Goal: Contribute content: Add original content to the website for others to see

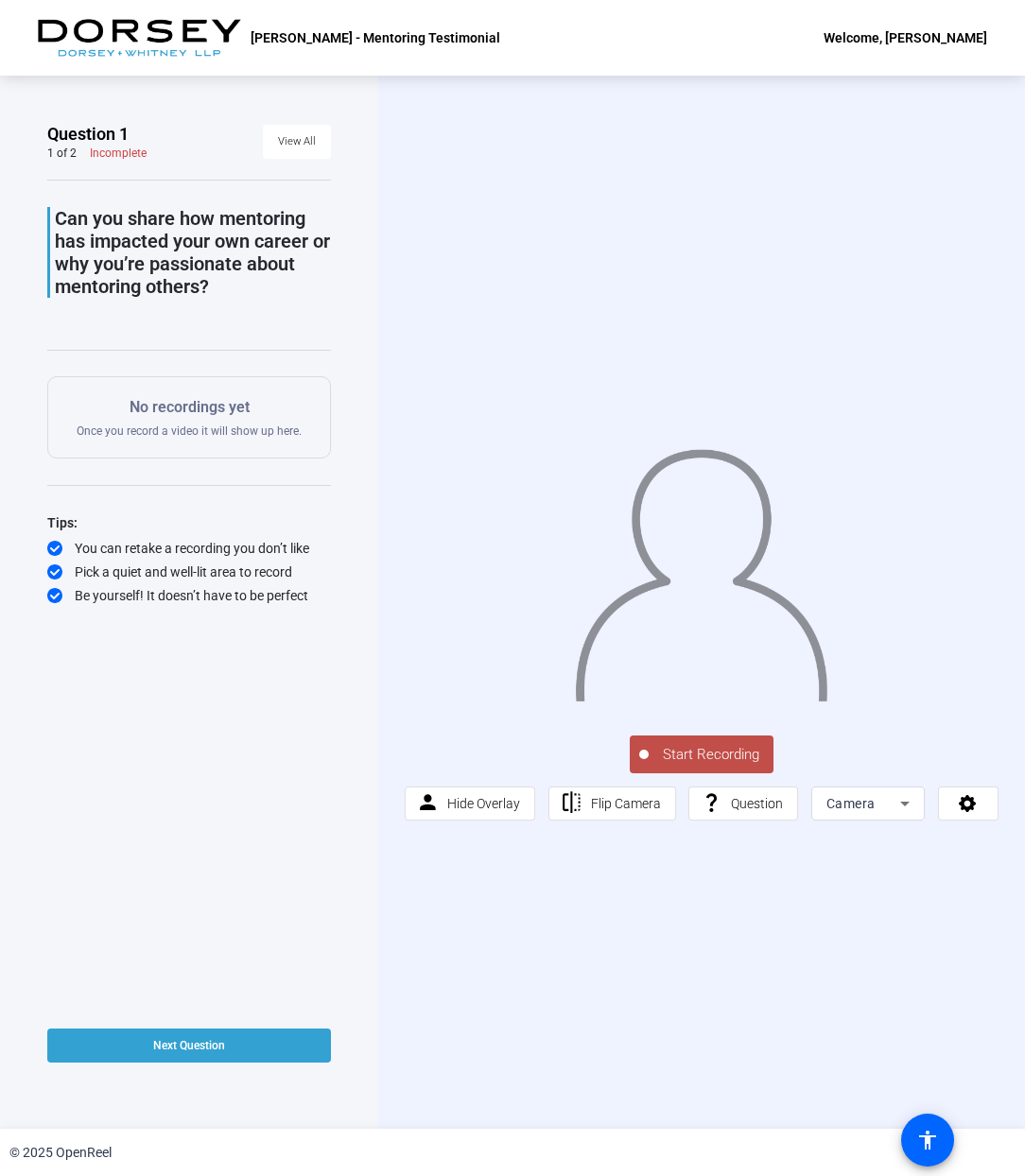
click at [695, 744] on span "Start Recording" at bounding box center [711, 755] width 124 height 22
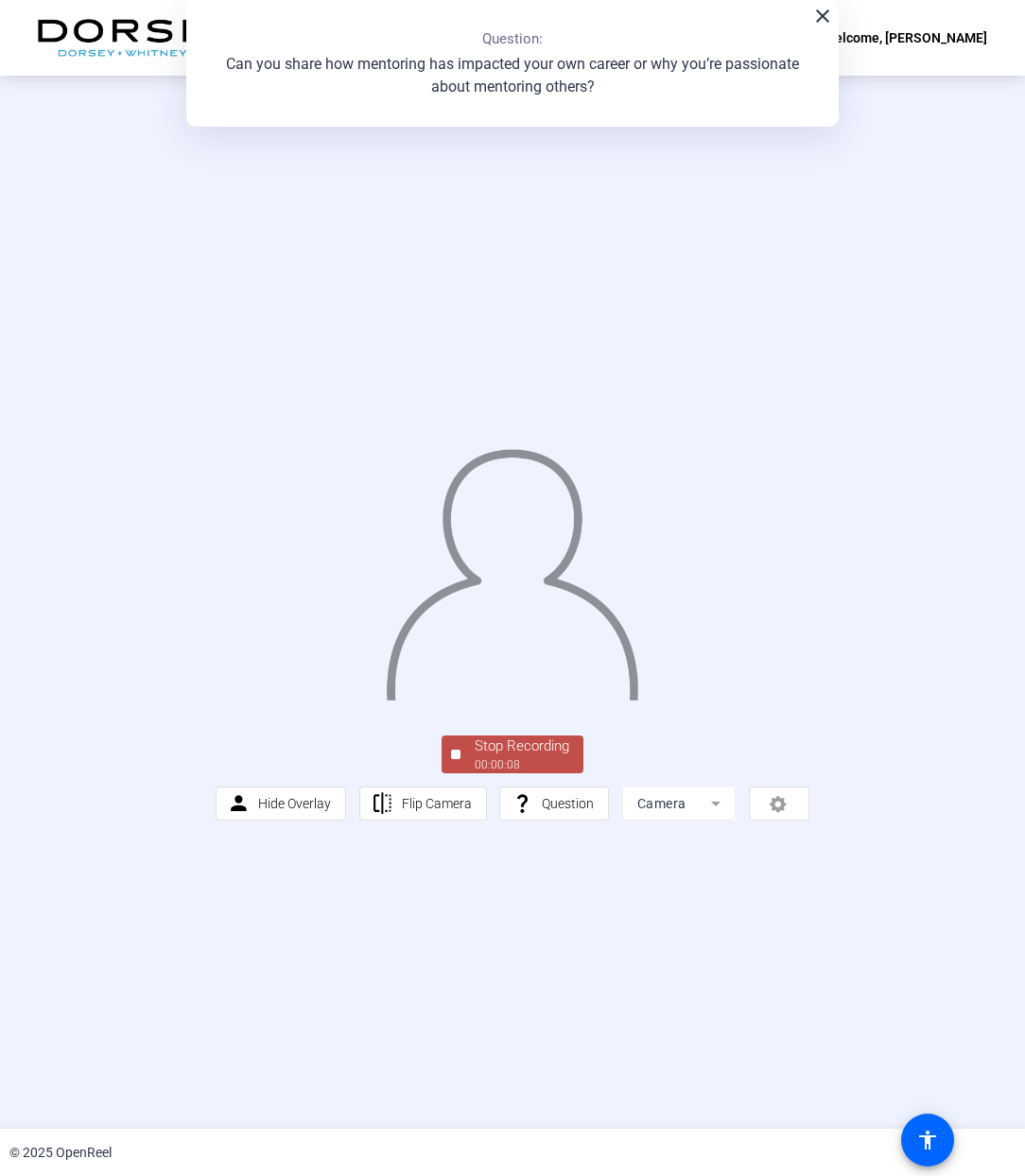
click at [519, 766] on div "00:00:08" at bounding box center [521, 764] width 95 height 17
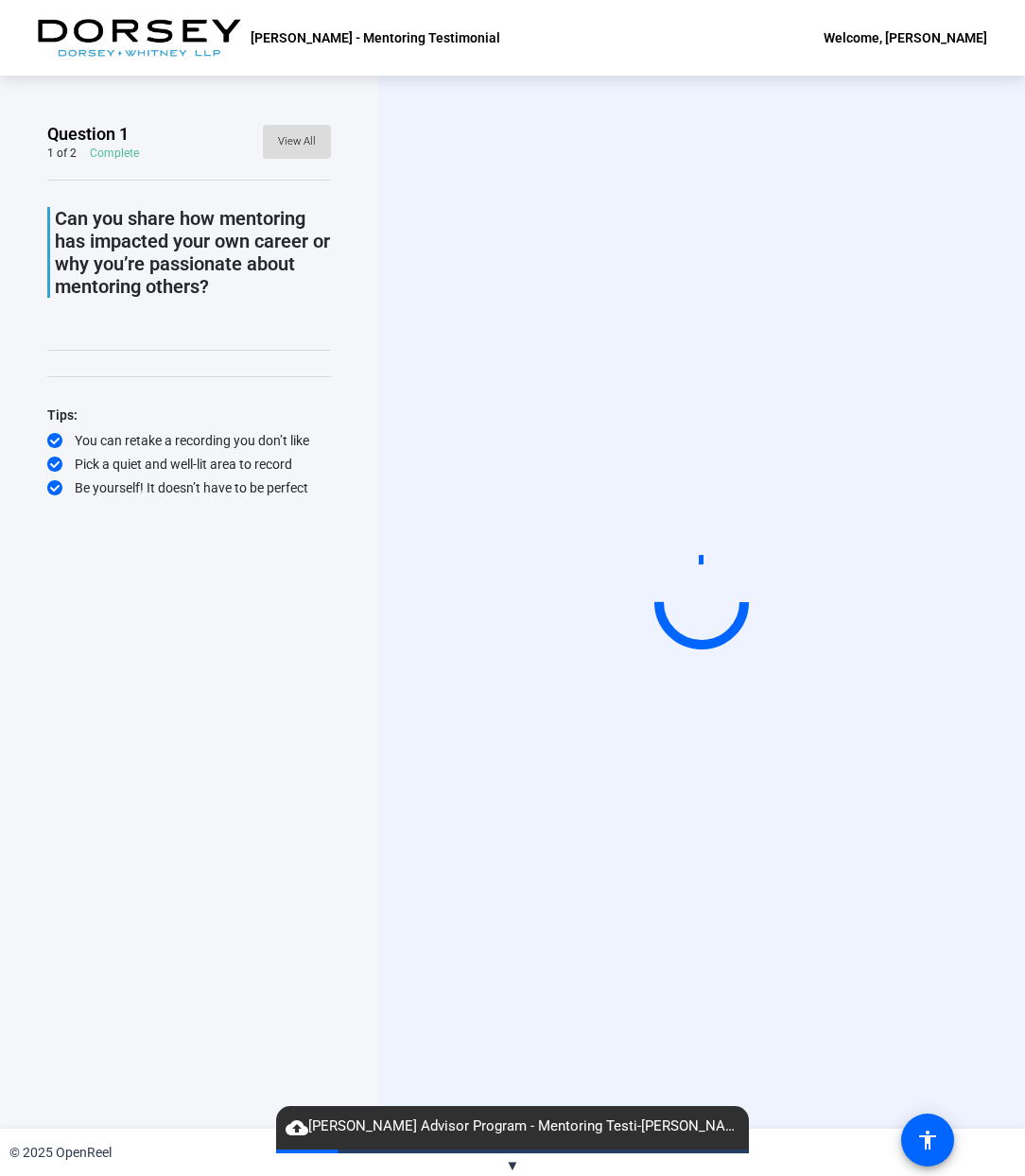
click at [307, 135] on span "View All" at bounding box center [297, 141] width 38 height 29
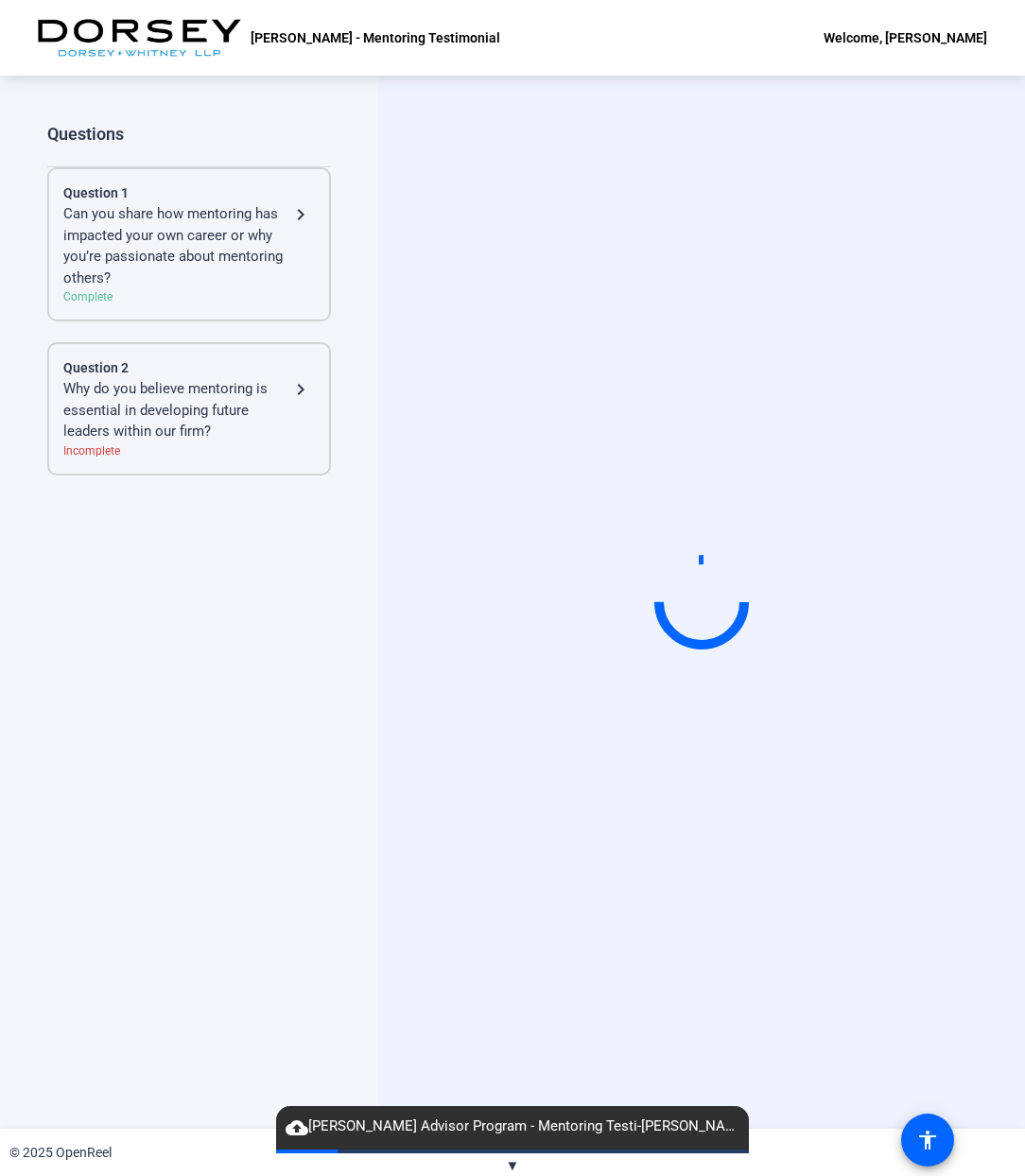
click at [215, 215] on div "Can you share how mentoring has impacted your own career or why you’re passiona…" at bounding box center [176, 246] width 226 height 86
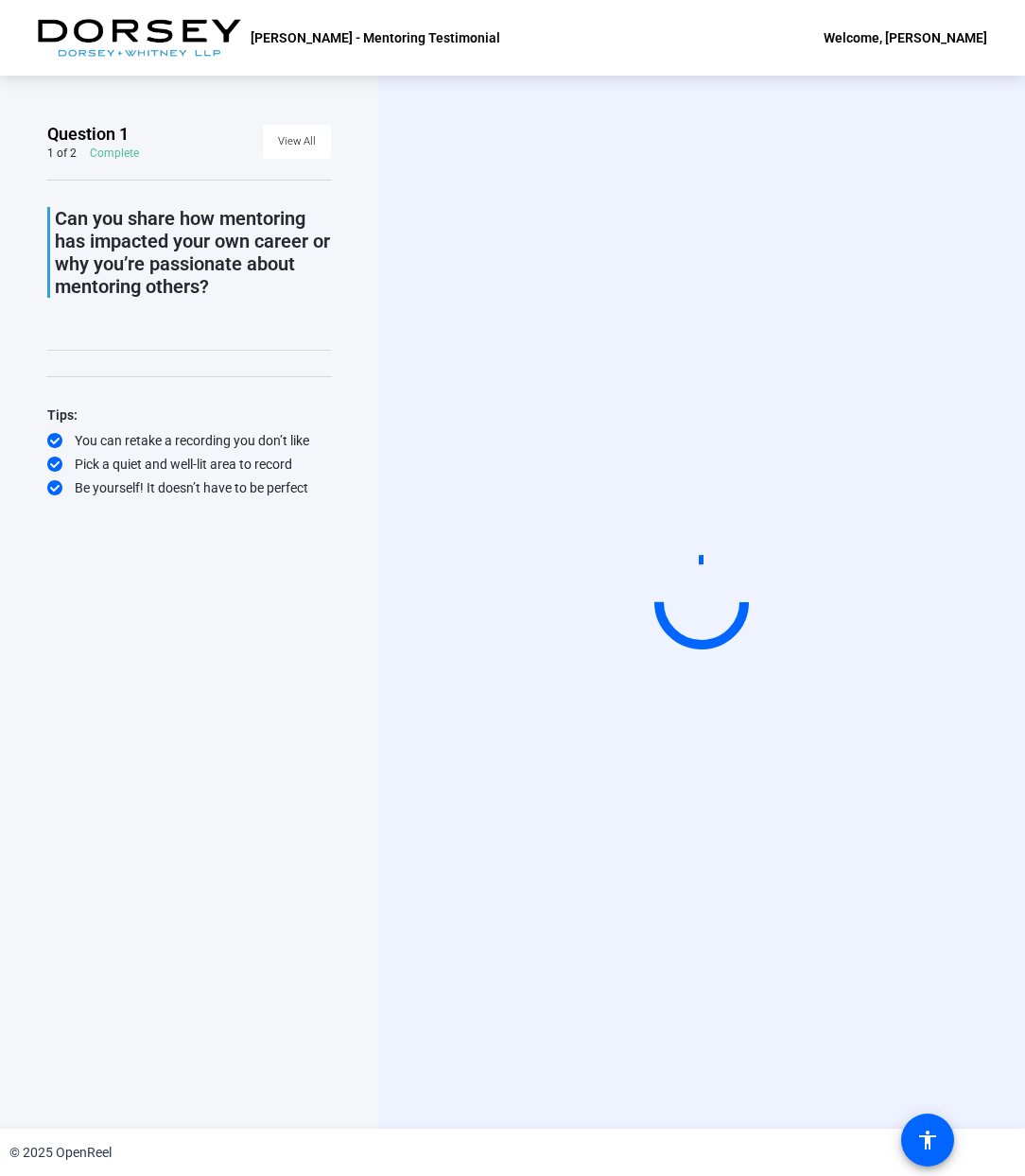
click at [719, 625] on circle at bounding box center [702, 602] width 114 height 114
click at [560, 569] on video at bounding box center [702, 603] width 284 height 160
click at [704, 594] on circle at bounding box center [703, 603] width 86 height 86
click at [704, 594] on div at bounding box center [702, 602] width 128 height 128
click at [844, 682] on video at bounding box center [702, 603] width 284 height 160
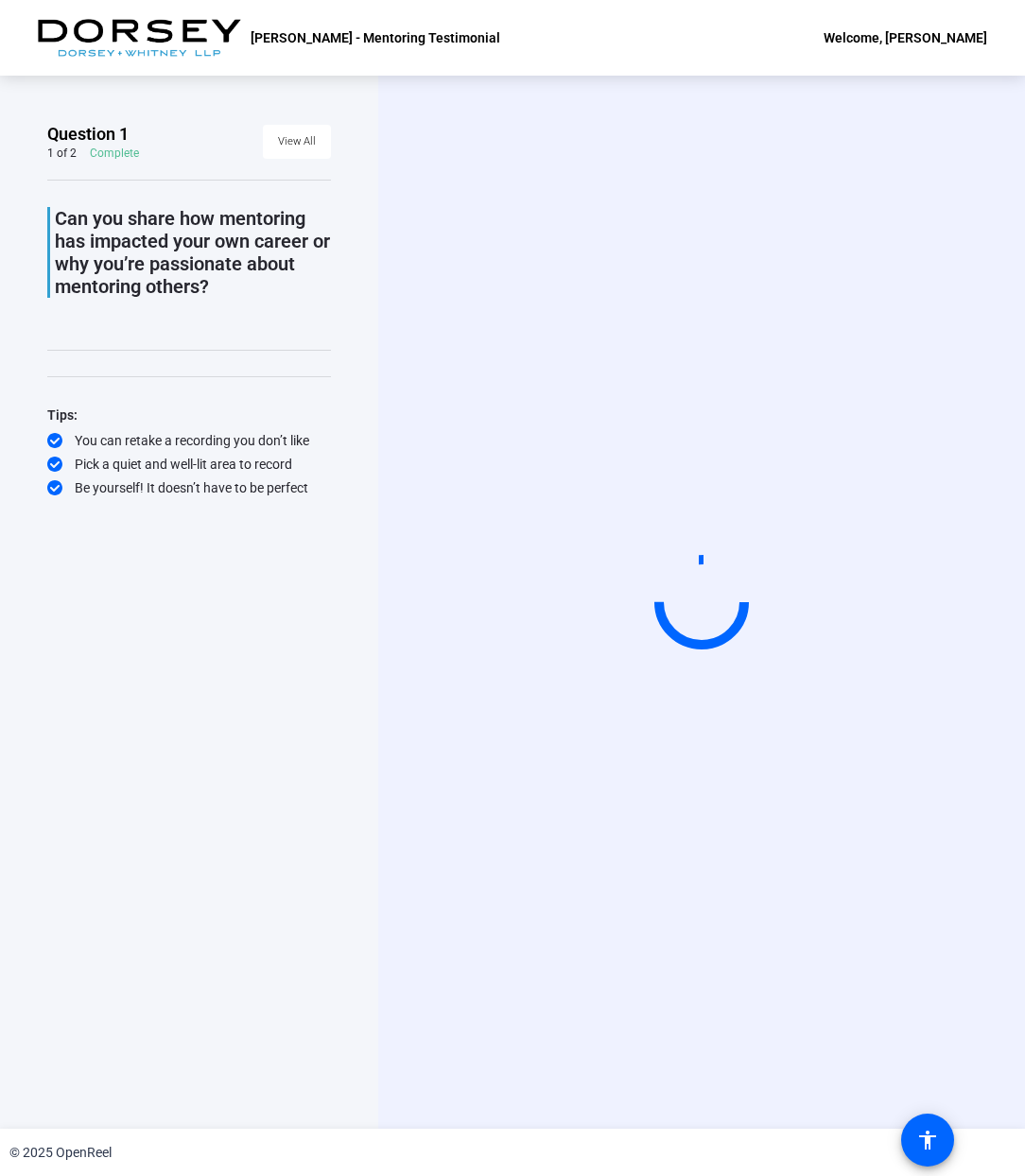
click at [844, 682] on video at bounding box center [702, 603] width 284 height 160
click at [697, 523] on video at bounding box center [702, 603] width 284 height 160
click at [689, 523] on video at bounding box center [702, 603] width 284 height 160
click at [568, 565] on video at bounding box center [702, 603] width 284 height 160
click at [699, 582] on circle at bounding box center [702, 602] width 105 height 105
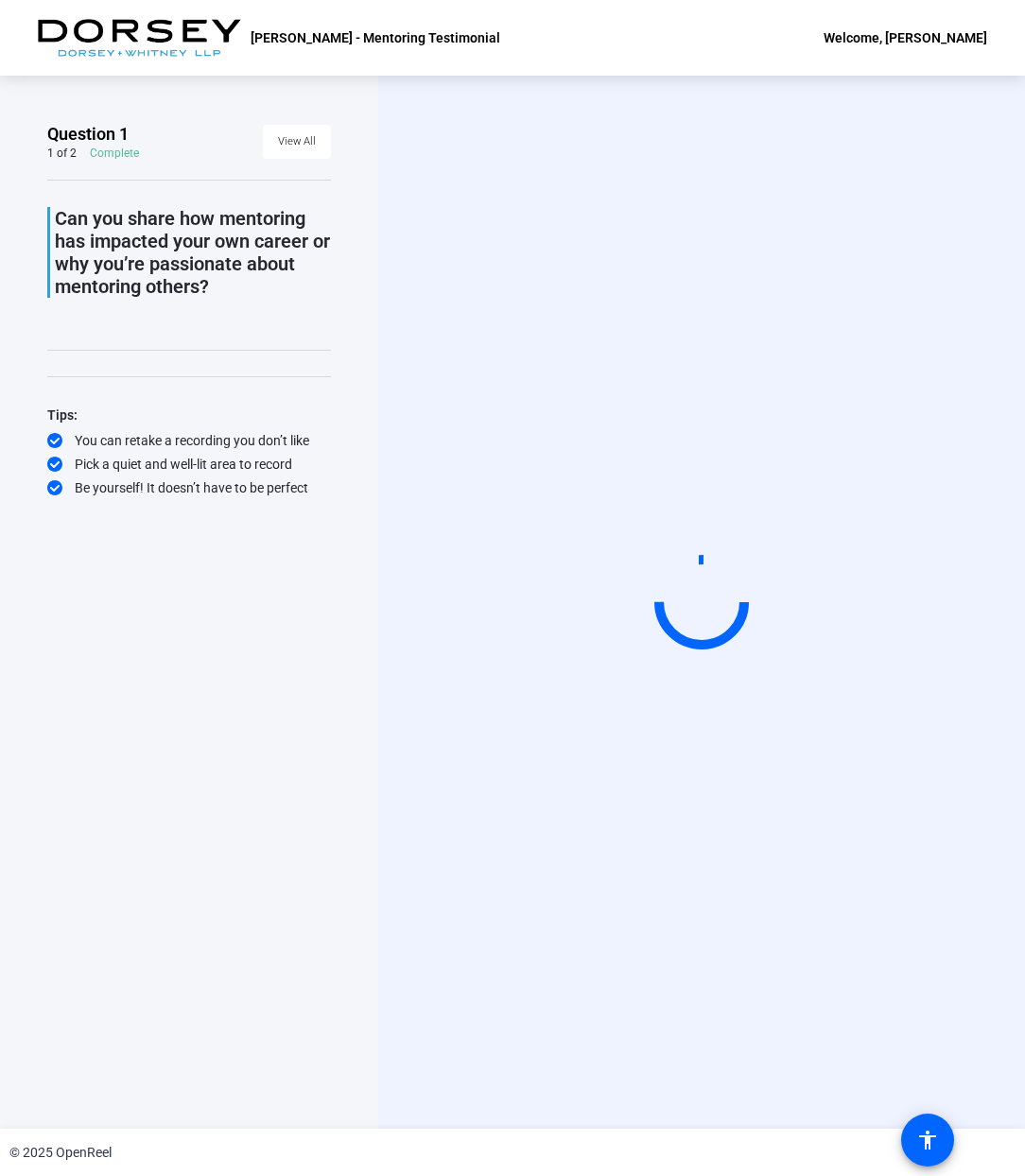
click at [820, 774] on div "Start Recording" at bounding box center [702, 602] width 647 height 1054
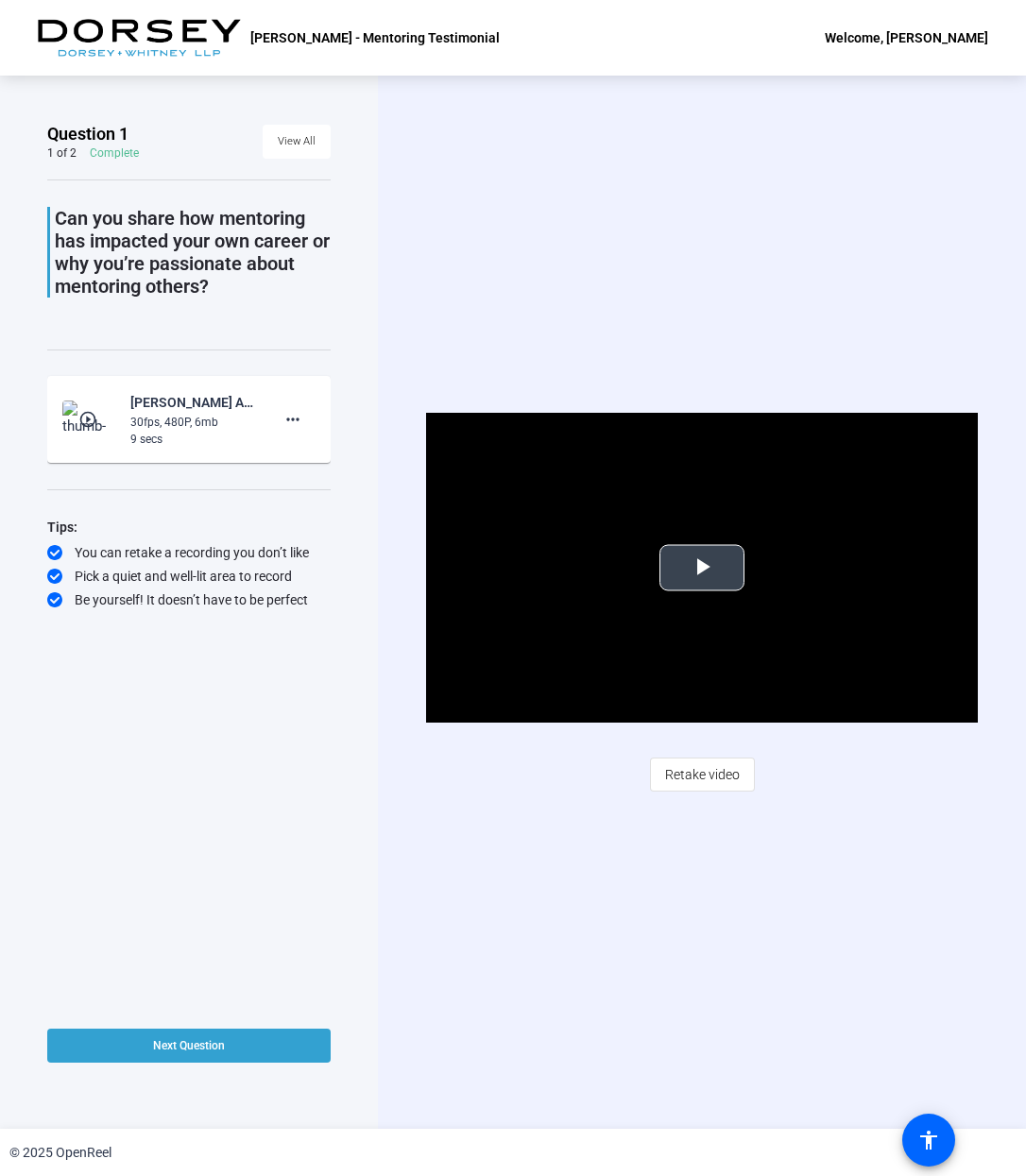
click at [702, 568] on span "Video Player" at bounding box center [702, 568] width 0 height 0
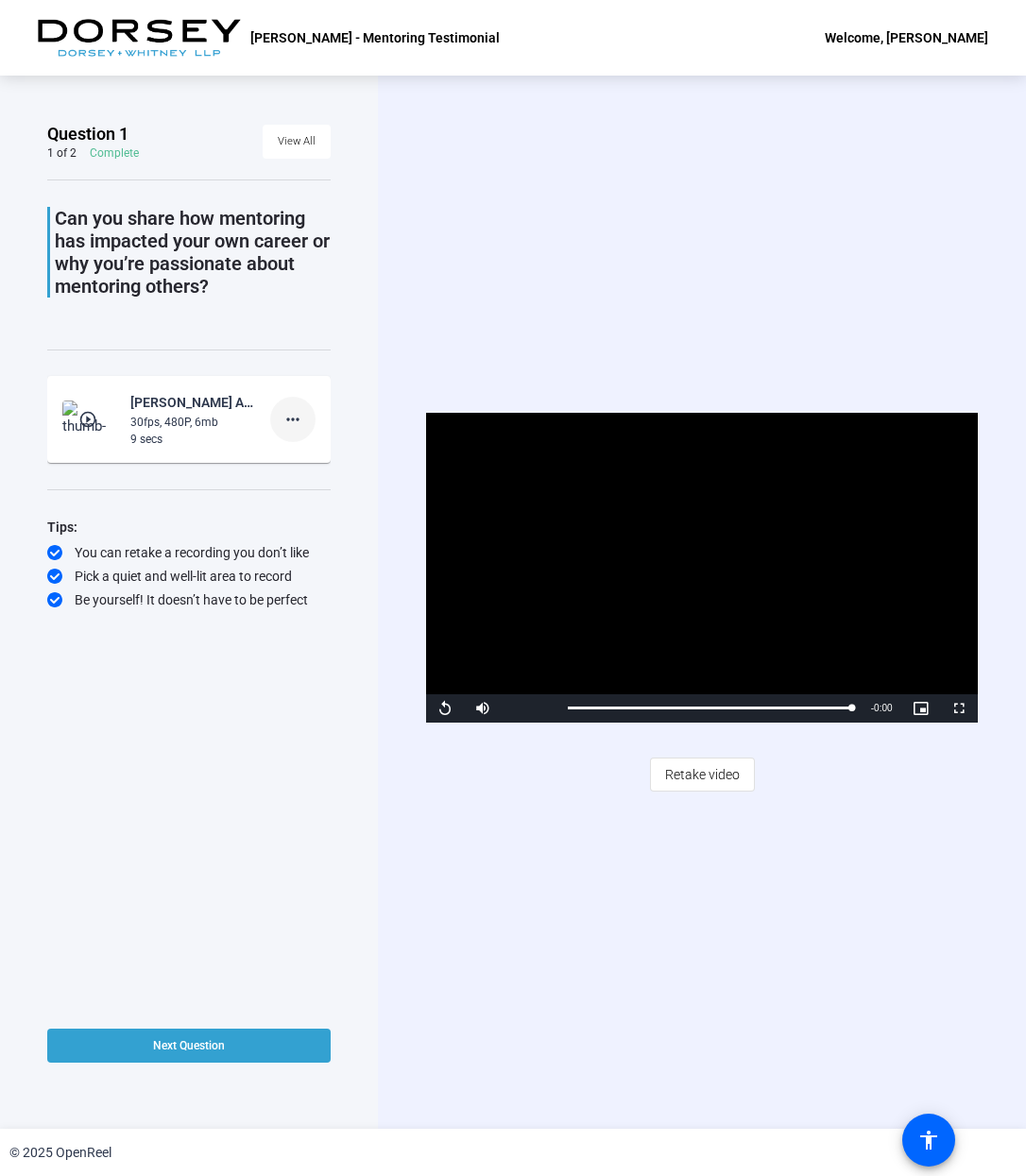
click at [295, 425] on mat-icon "more_horiz" at bounding box center [292, 420] width 23 height 23
click at [327, 458] on span "Delete clip" at bounding box center [323, 458] width 76 height 23
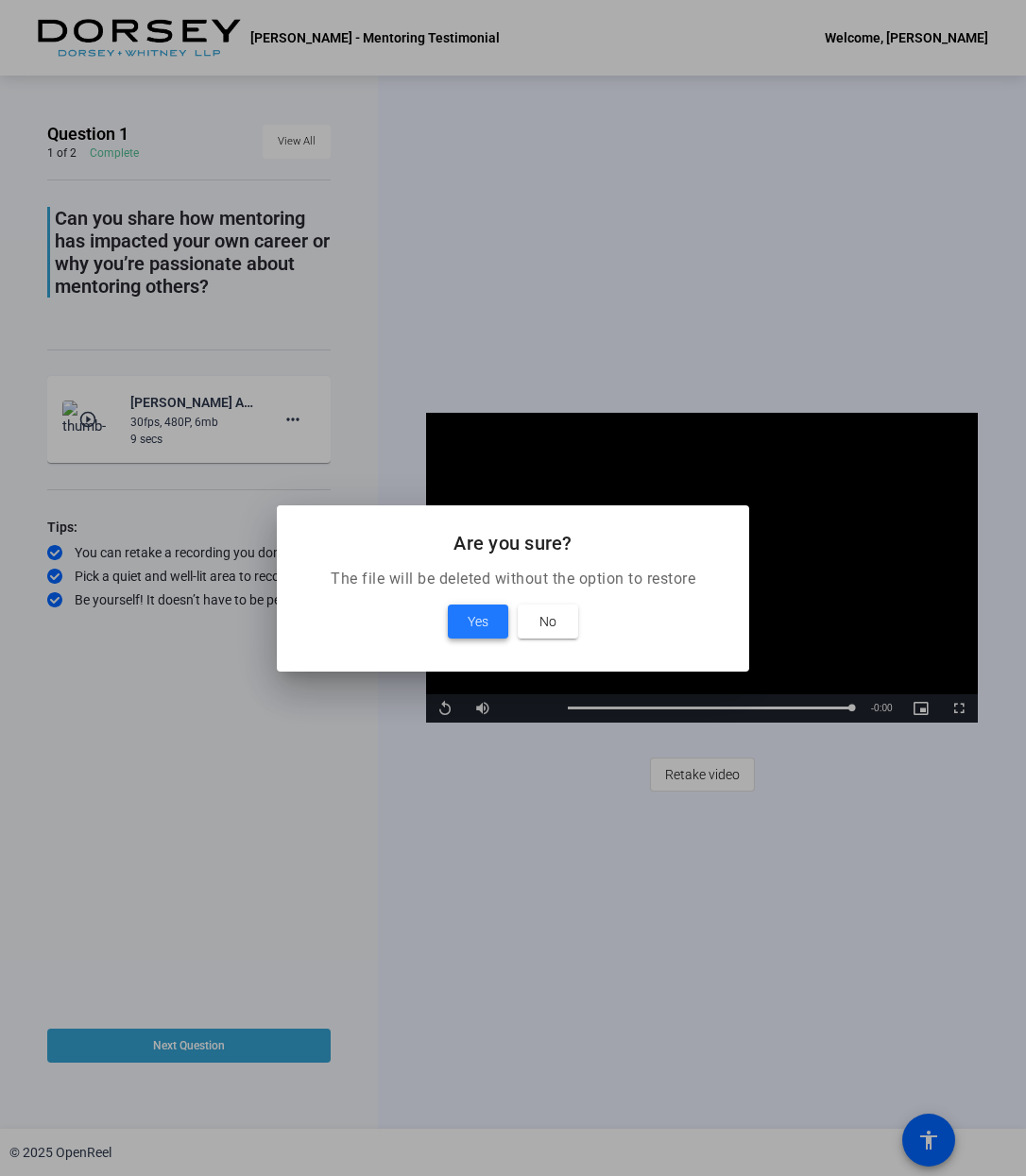
click at [468, 615] on span "Yes" at bounding box center [478, 621] width 21 height 23
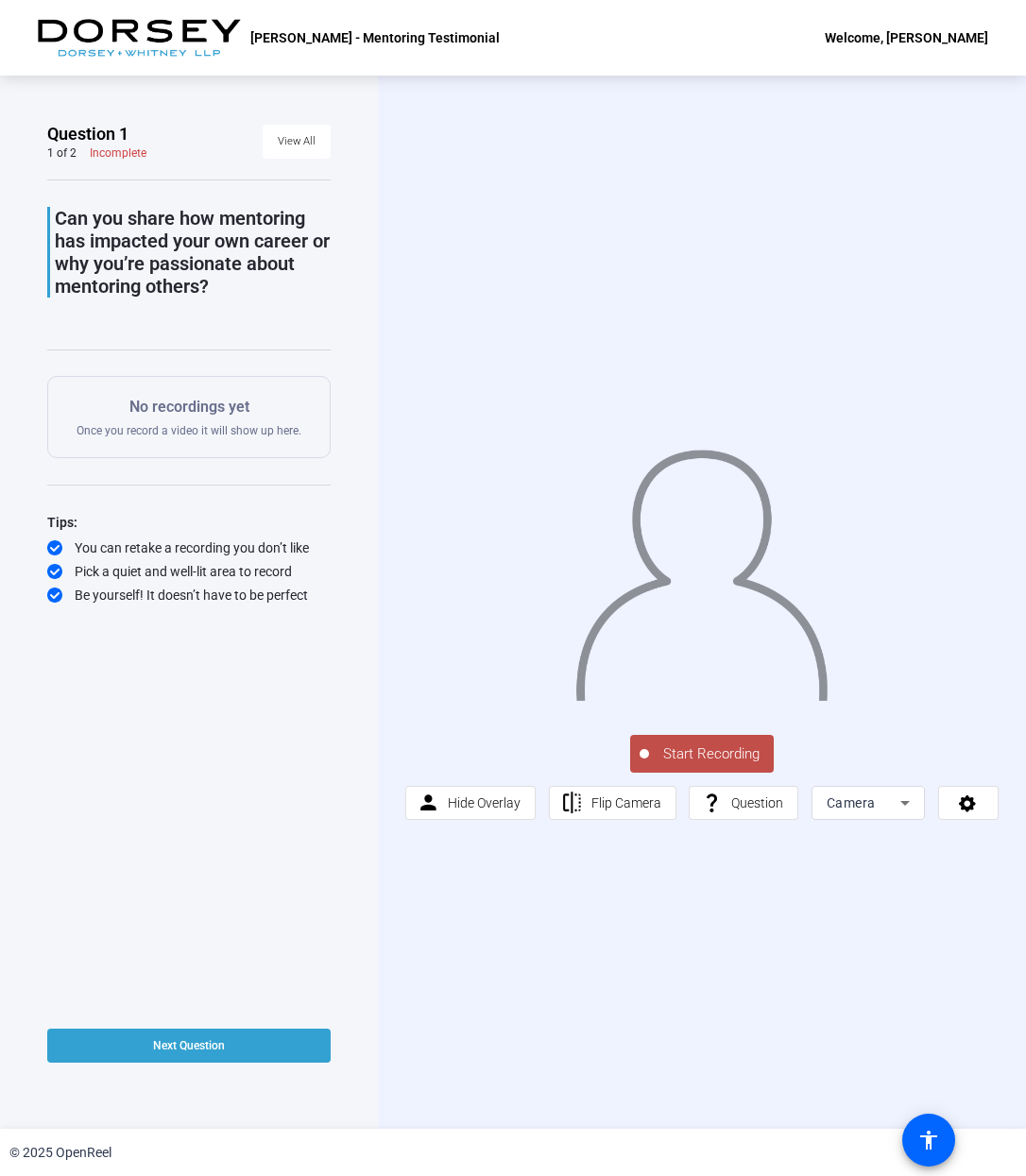
click at [707, 756] on span "Start Recording" at bounding box center [711, 755] width 124 height 22
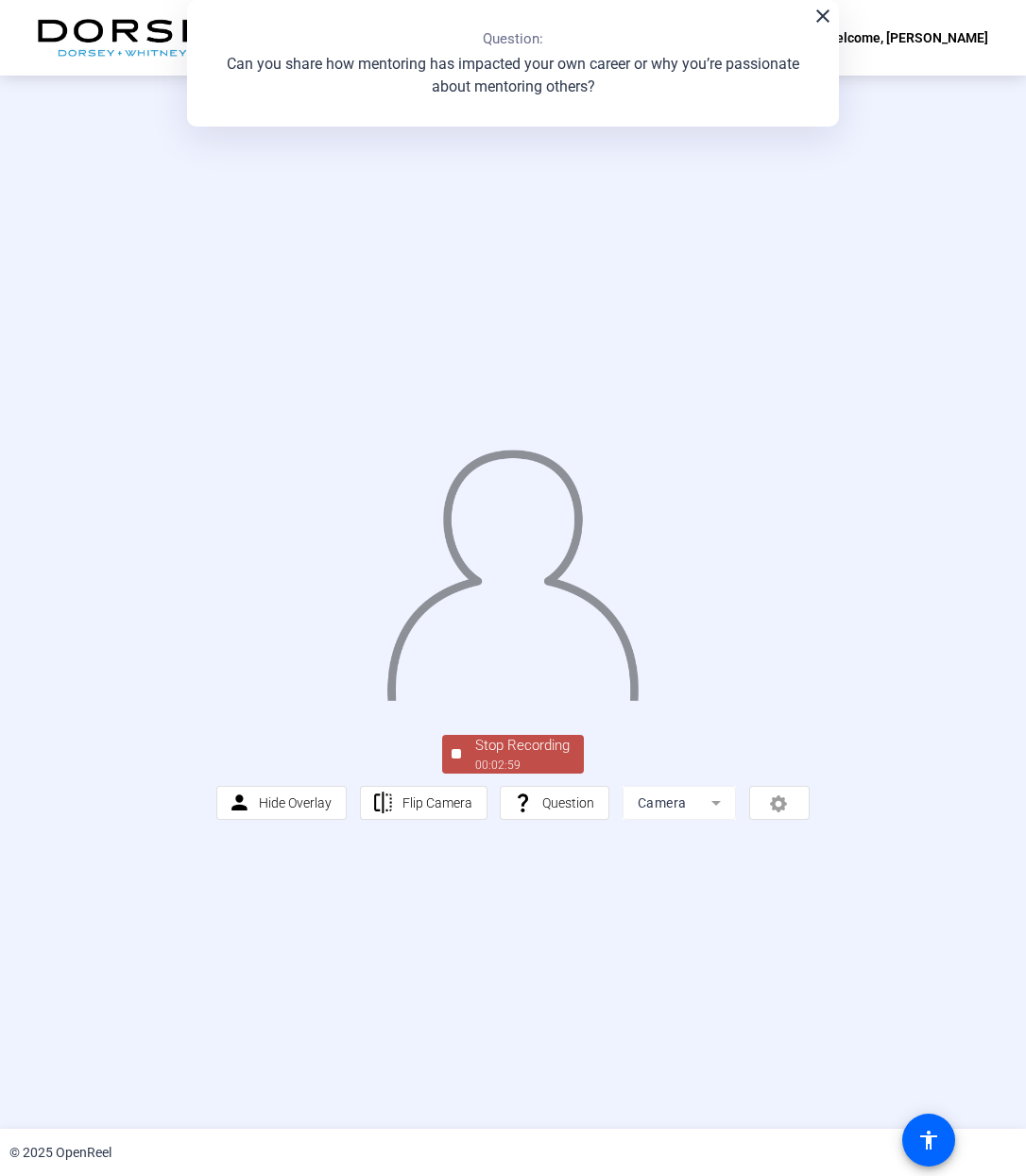
click at [522, 763] on div "00:02:59" at bounding box center [522, 764] width 94 height 17
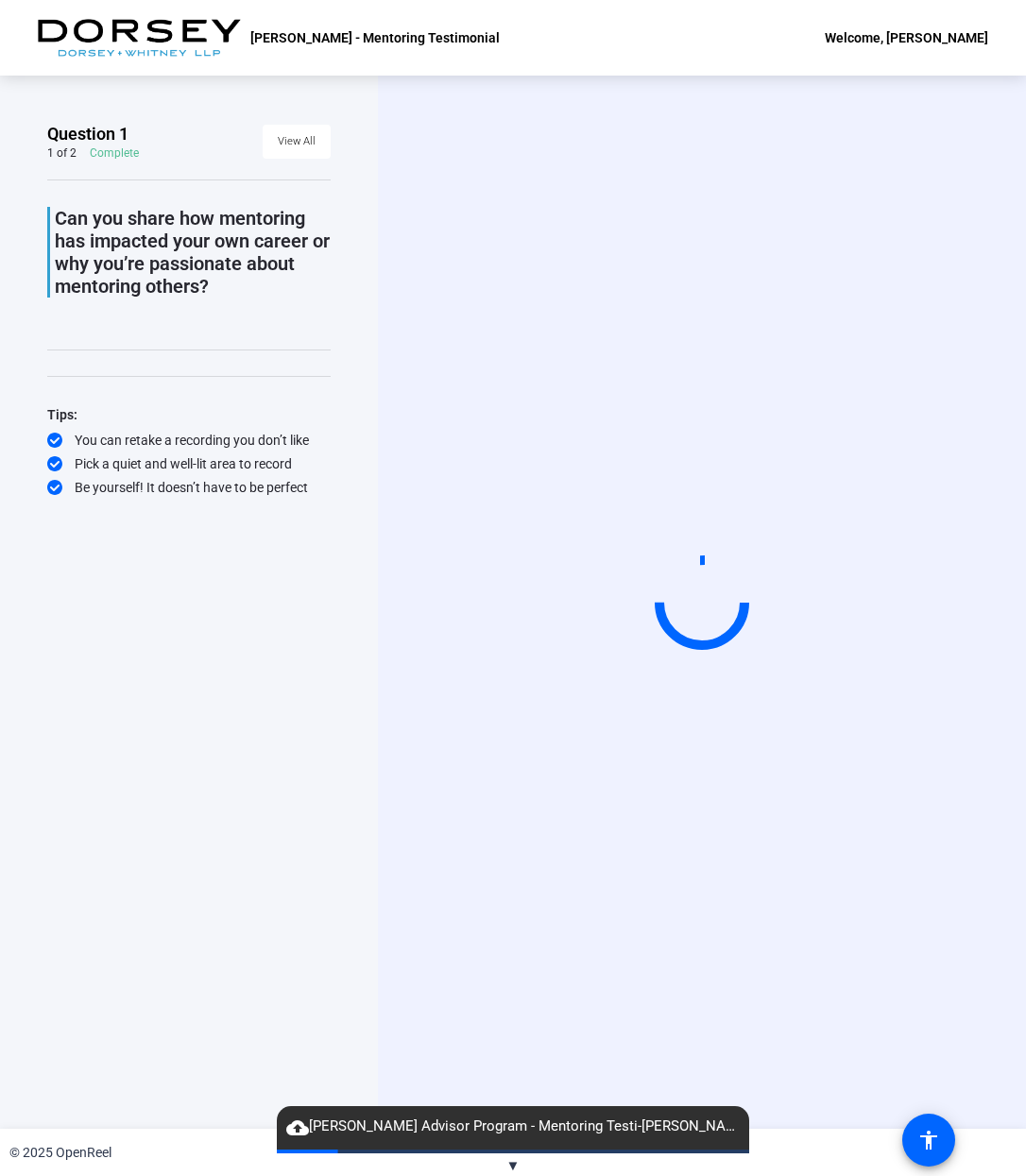
click at [297, 1125] on mat-icon "cloud_upload" at bounding box center [297, 1128] width 23 height 23
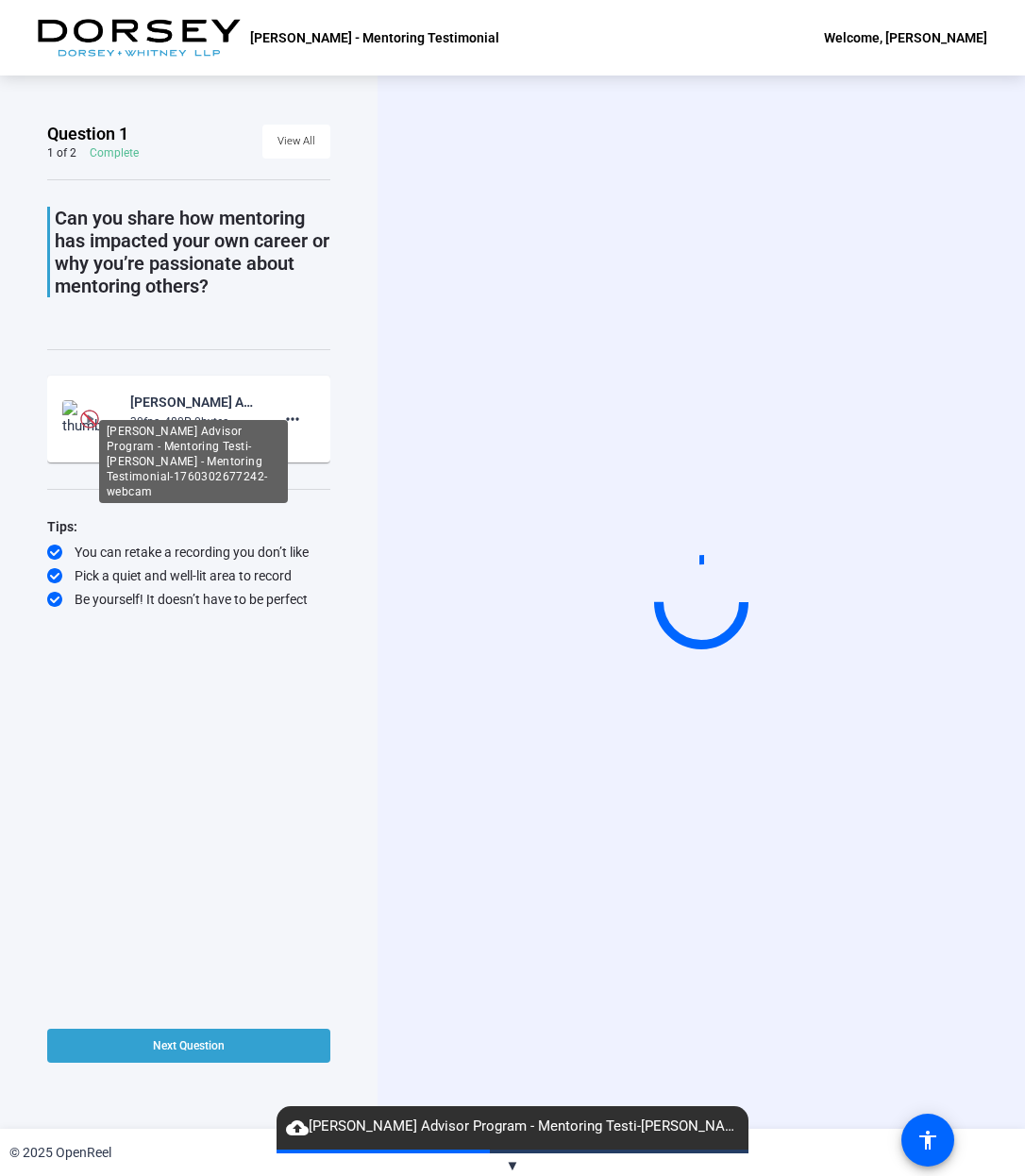
click at [177, 407] on div "[PERSON_NAME] Advisor Program - Mentoring Testi-[PERSON_NAME] - Mentoring Testi…" at bounding box center [193, 402] width 126 height 23
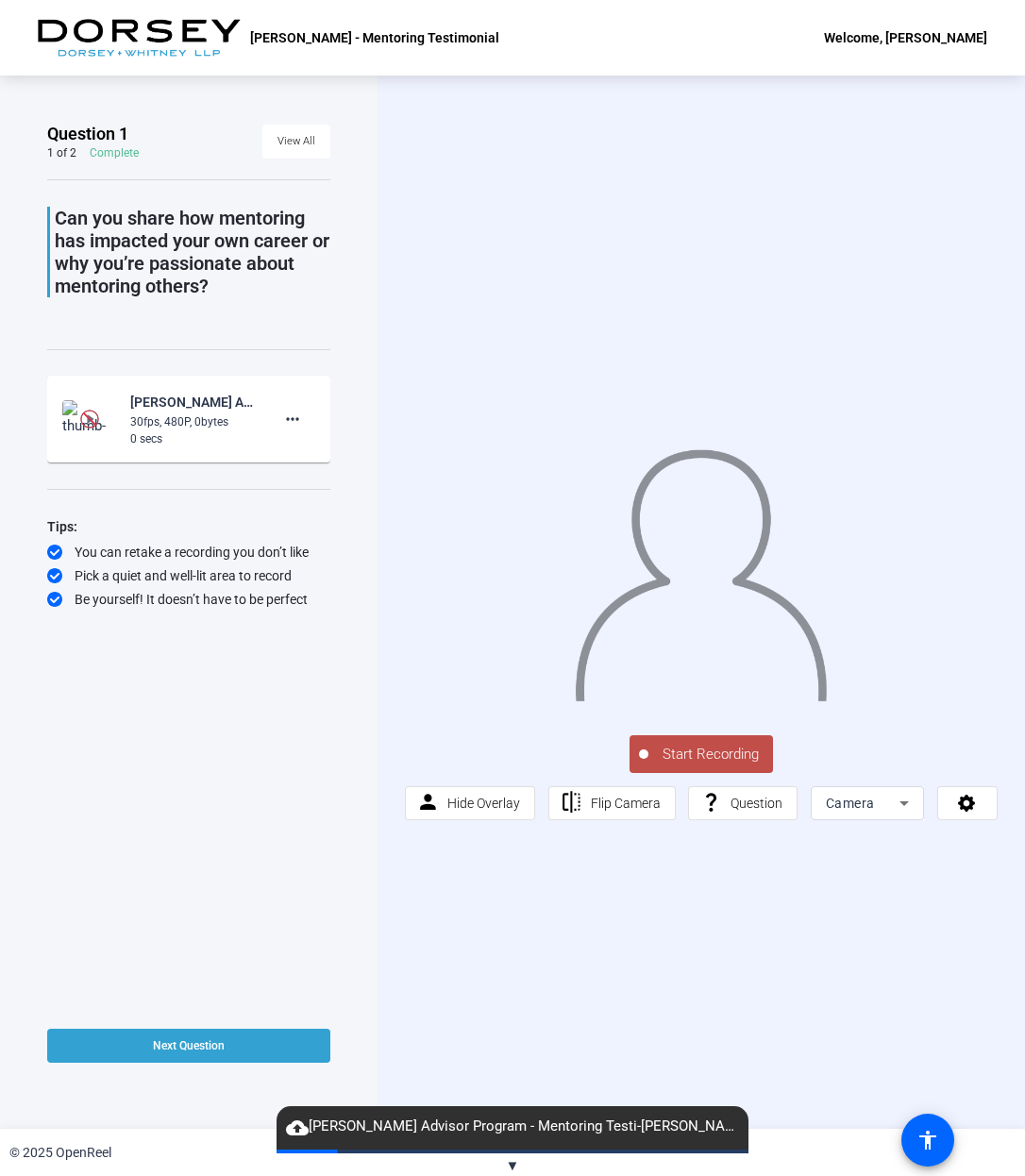
click at [187, 419] on div "30fps, 480P, 0bytes" at bounding box center [193, 421] width 126 height 17
click at [290, 419] on mat-icon "more_horiz" at bounding box center [292, 419] width 23 height 23
click at [193, 414] on div at bounding box center [512, 588] width 1025 height 1176
click at [73, 415] on img at bounding box center [90, 419] width 56 height 38
click at [73, 415] on div at bounding box center [90, 419] width 56 height 38
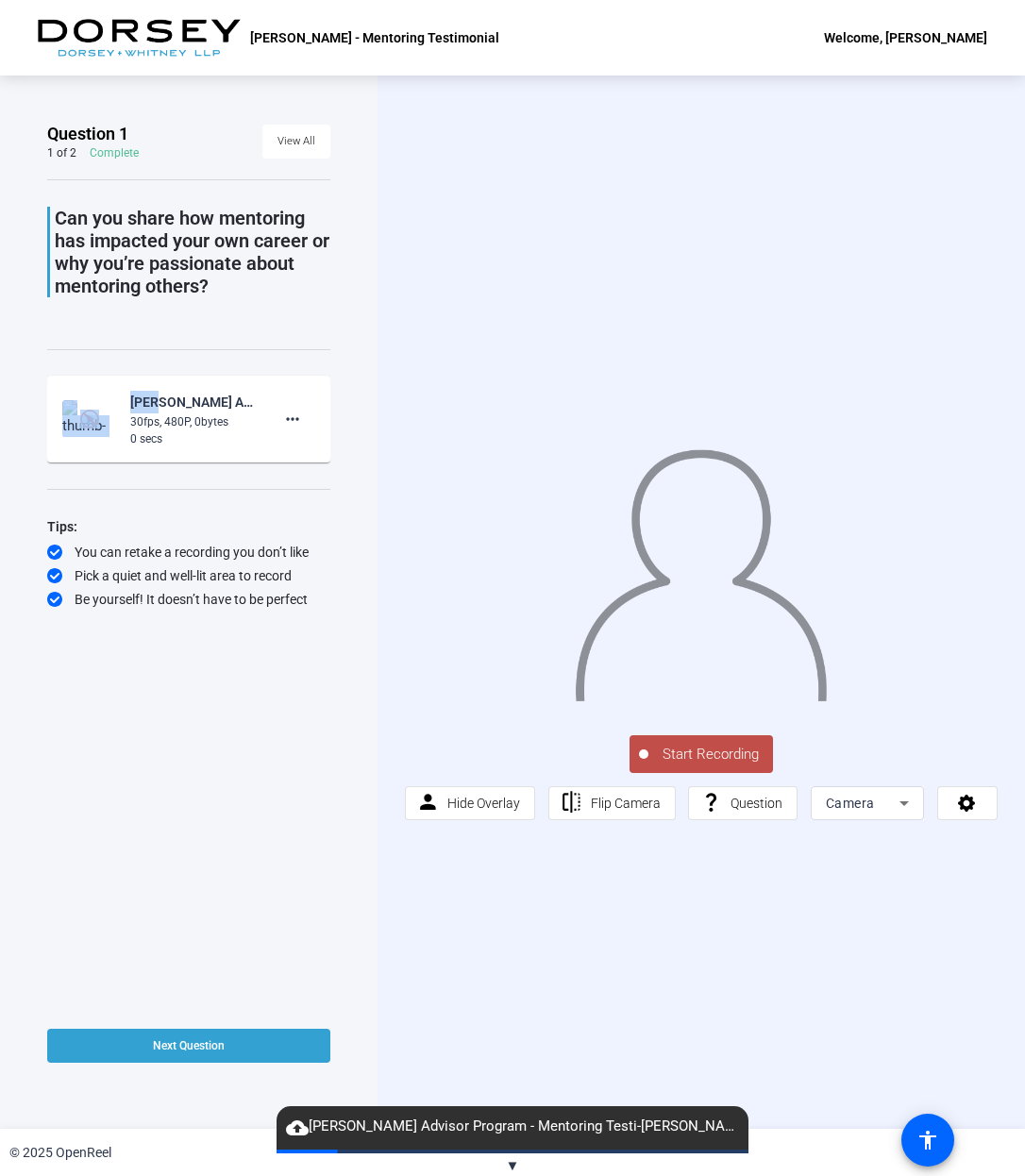
drag, startPoint x: 73, startPoint y: 415, endPoint x: 67, endPoint y: 472, distance: 57.3
click at [67, 472] on div "Can you share how mentoring has impacted your own career or why you’re passiona…" at bounding box center [189, 394] width 283 height 429
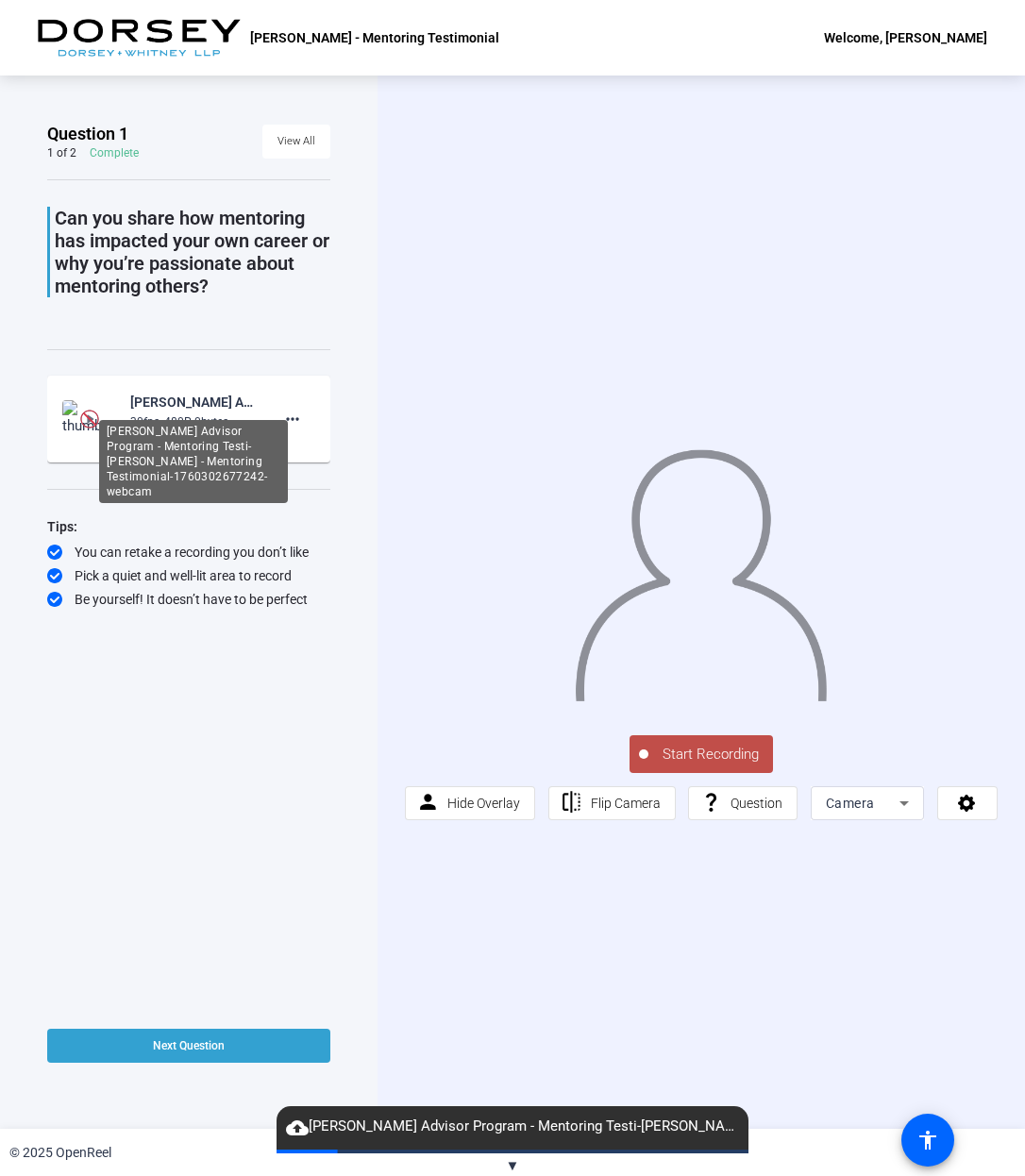
click at [182, 409] on div "Lee Osman-Dorsey Advisor Program - Mentoring Testi-Lee Osman - Mentoring Testim…" at bounding box center [193, 402] width 126 height 23
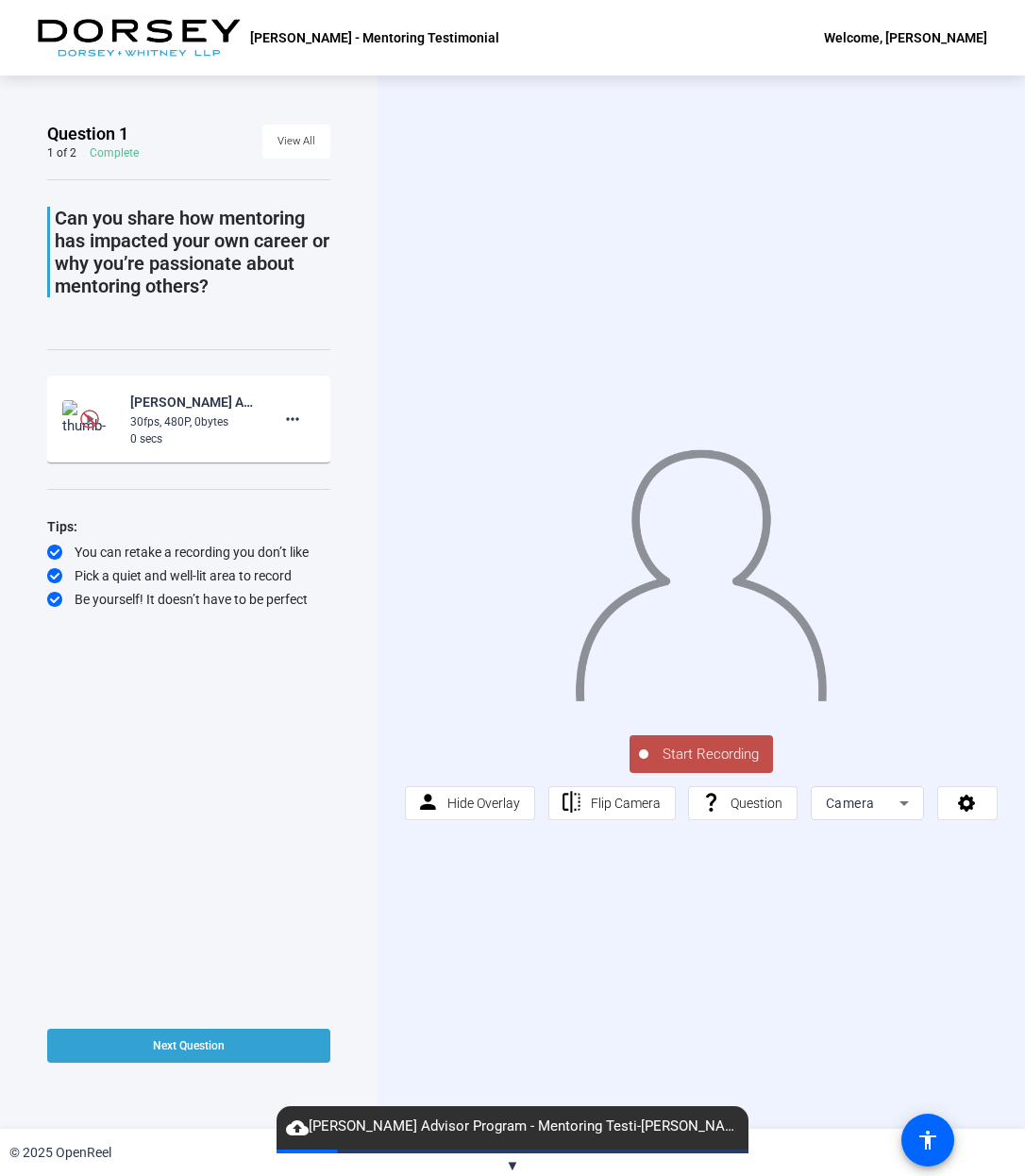
click at [293, 1125] on mat-icon "cloud_upload" at bounding box center [297, 1127] width 23 height 23
click at [494, 1150] on span at bounding box center [512, 1152] width 38 height 4
click at [635, 804] on span "Flip Camera" at bounding box center [626, 803] width 70 height 15
click at [468, 798] on span "Hide Overlay" at bounding box center [484, 803] width 73 height 15
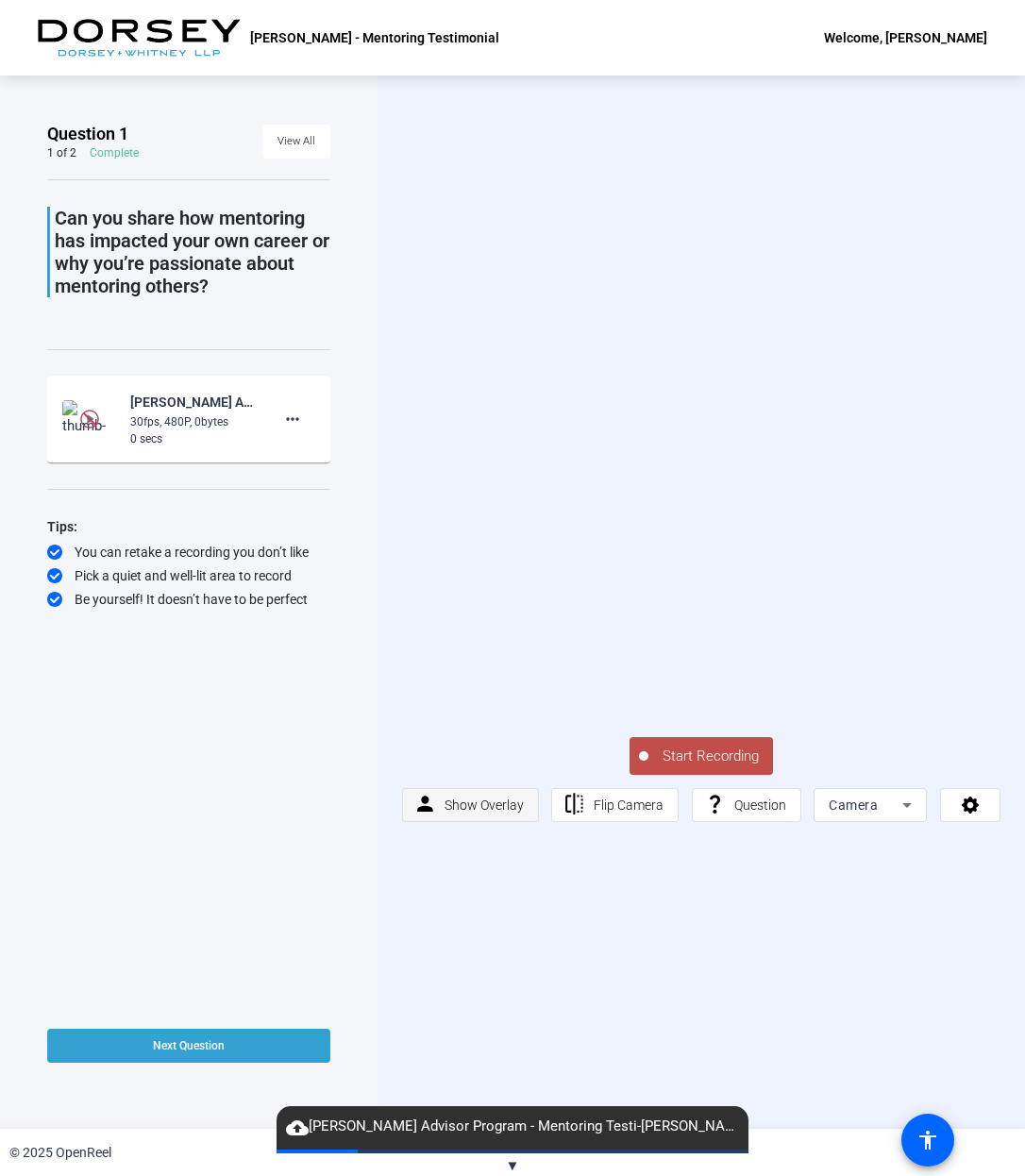
click at [468, 798] on span "Show Overlay" at bounding box center [485, 805] width 79 height 15
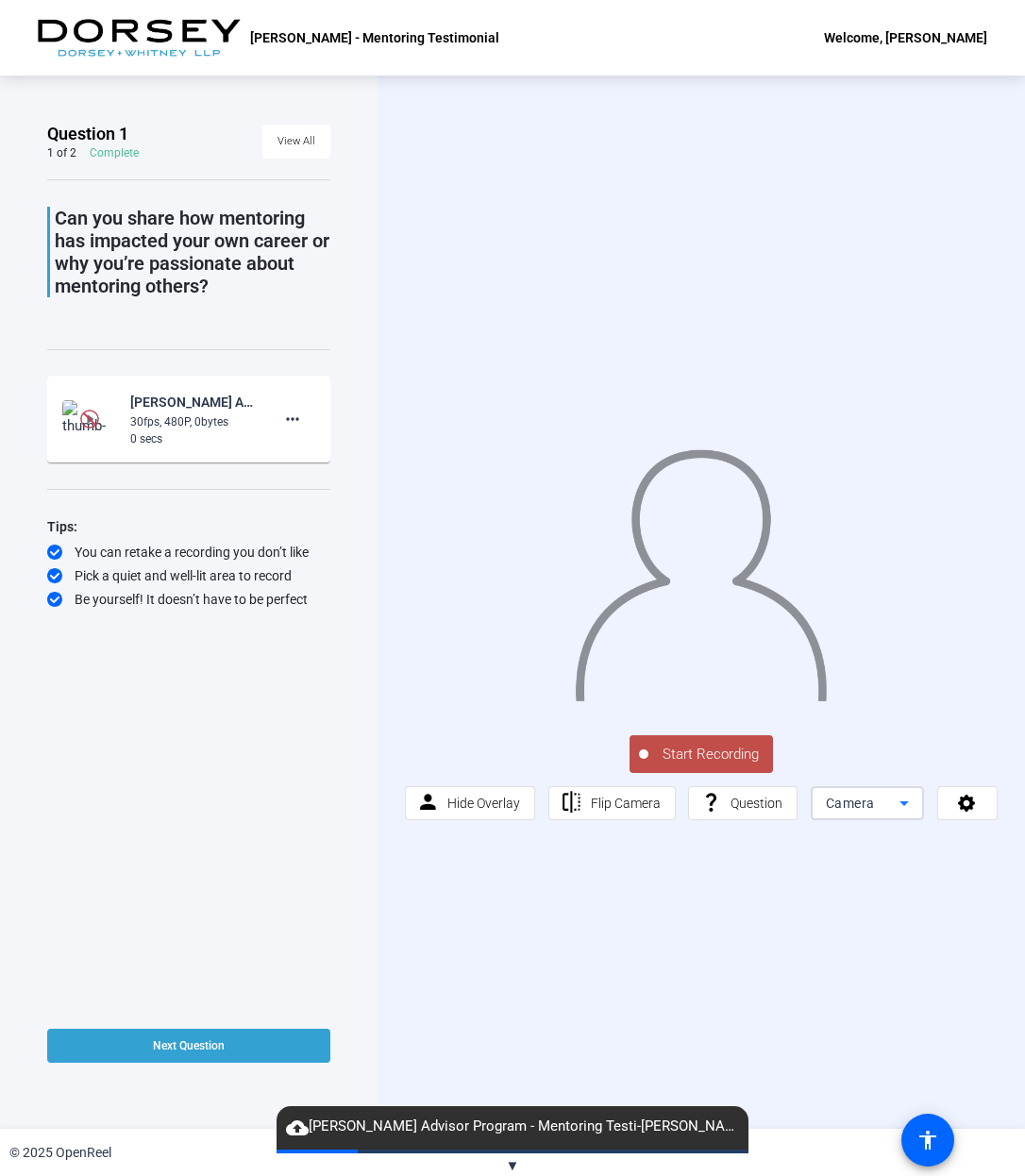
click at [907, 801] on icon at bounding box center [904, 804] width 23 height 23
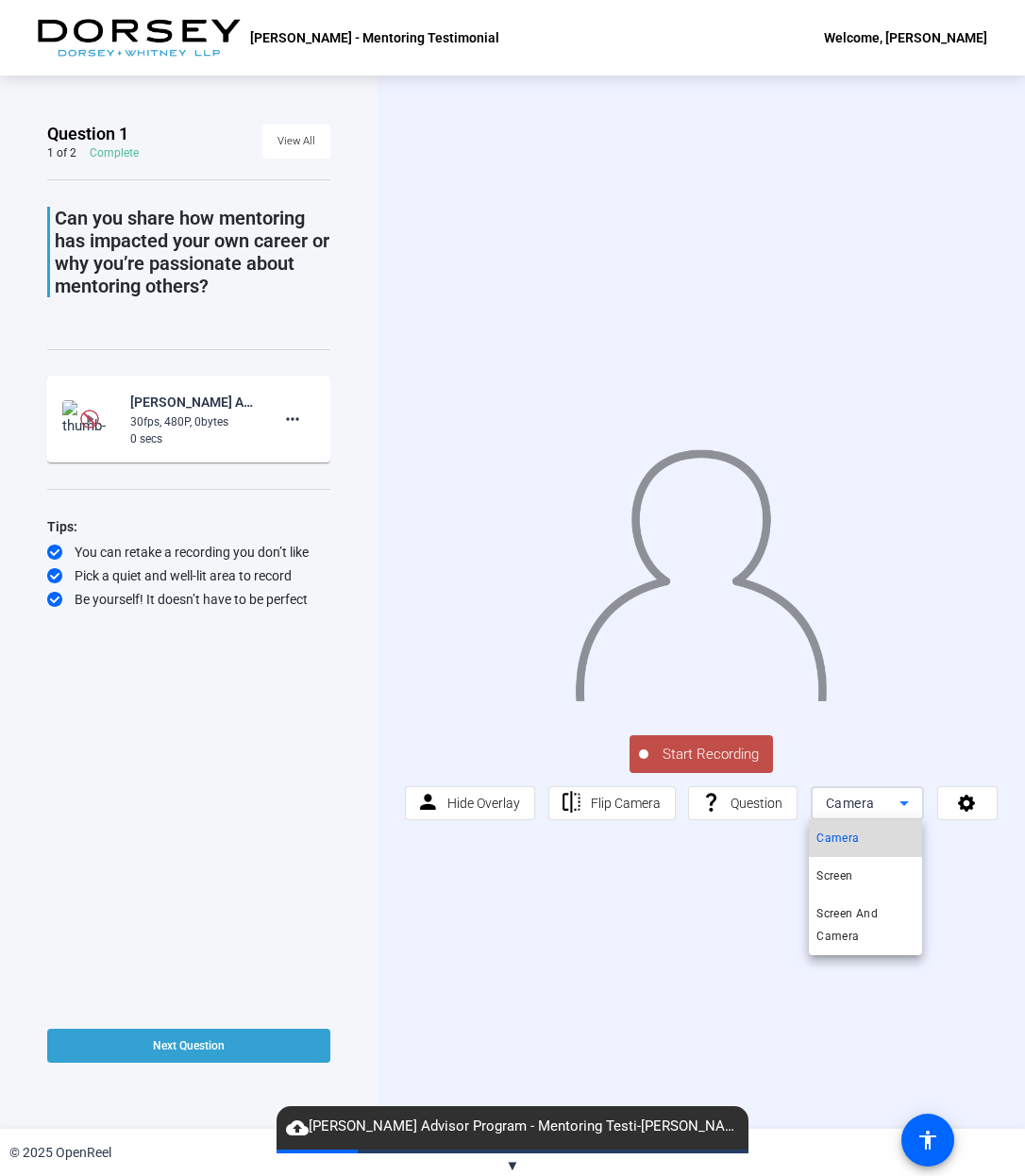
click at [861, 830] on mat-option "Camera" at bounding box center [866, 838] width 113 height 38
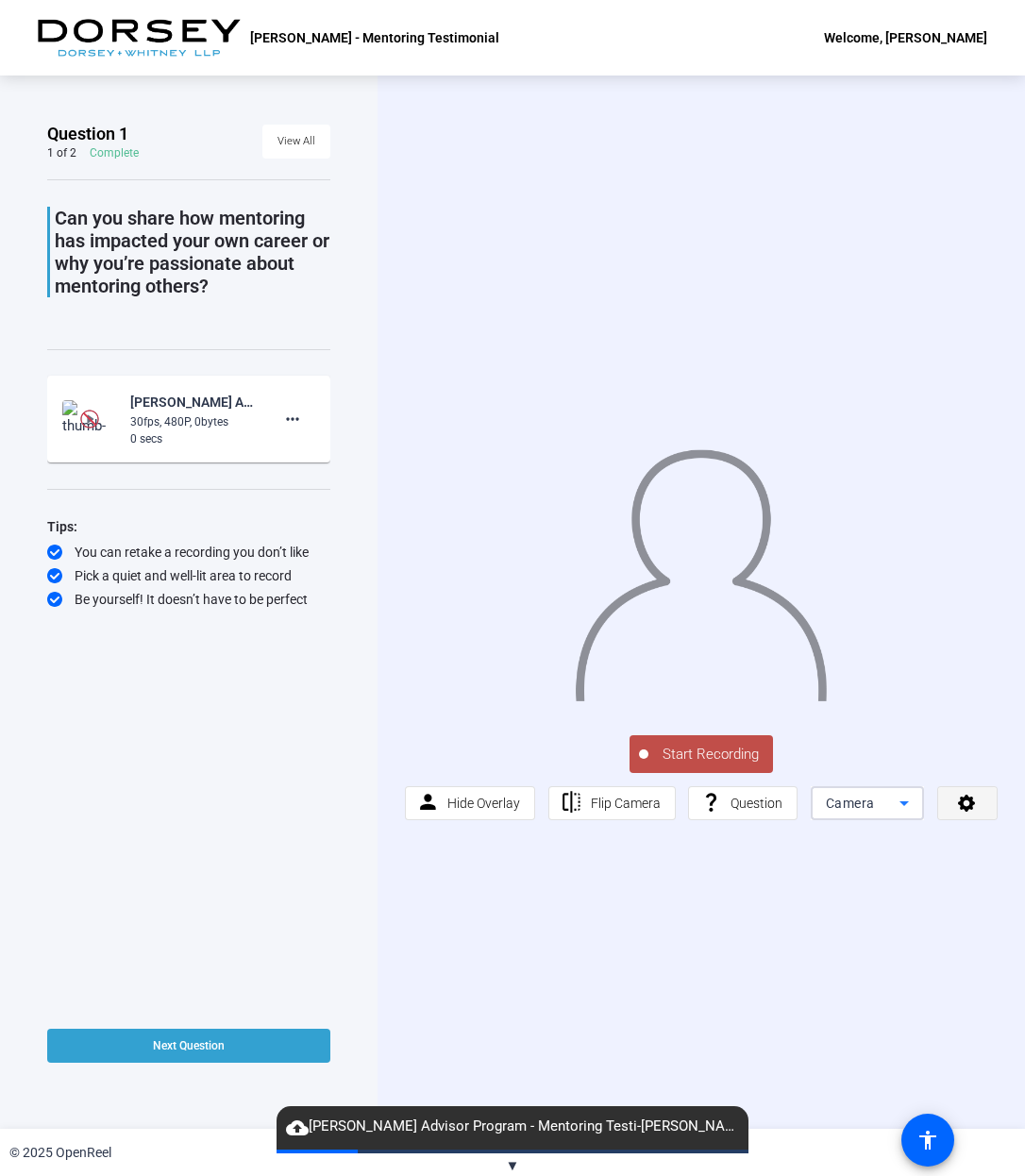
click at [965, 811] on icon at bounding box center [967, 802] width 22 height 19
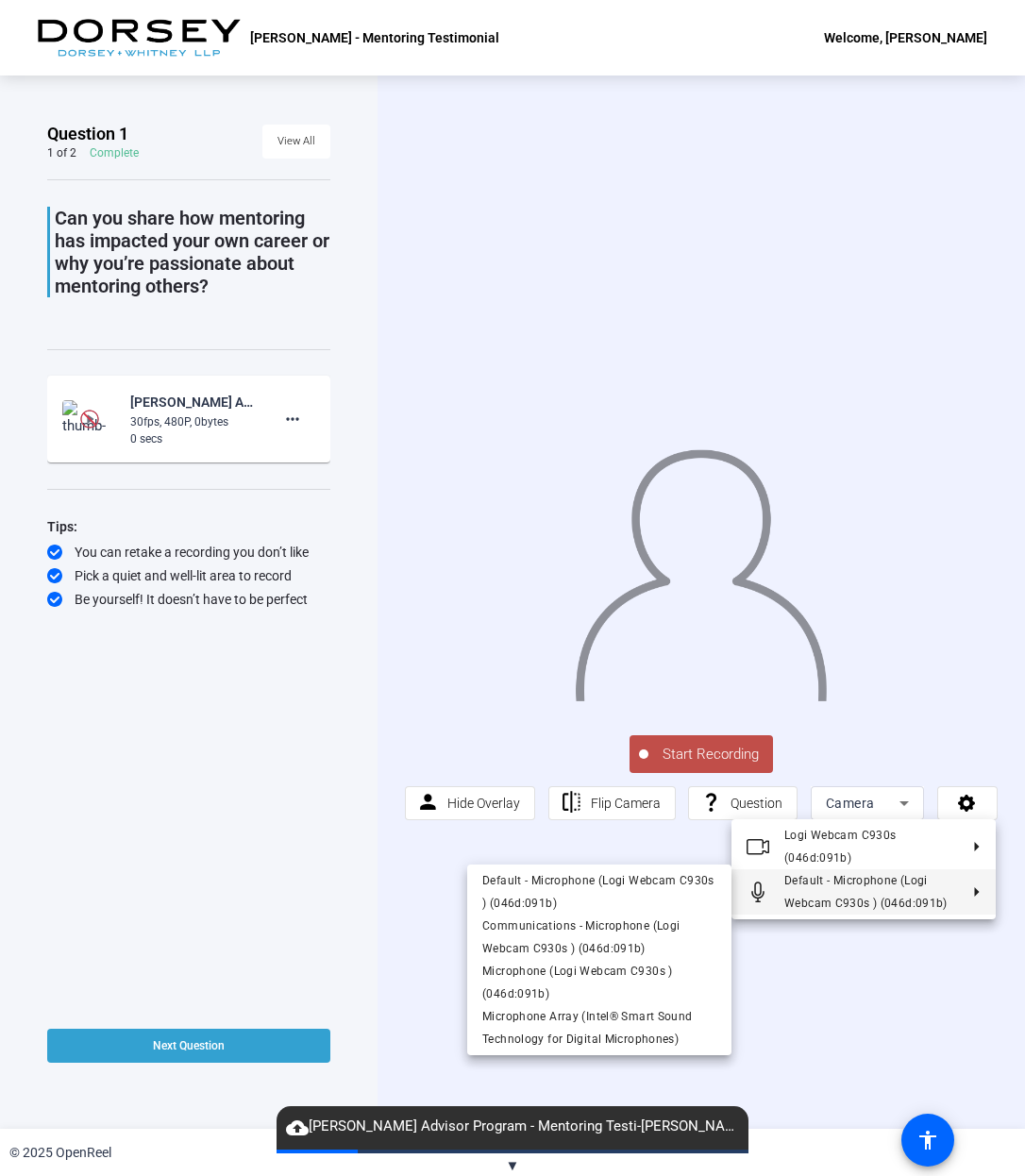
click at [926, 1020] on div at bounding box center [512, 588] width 1025 height 1176
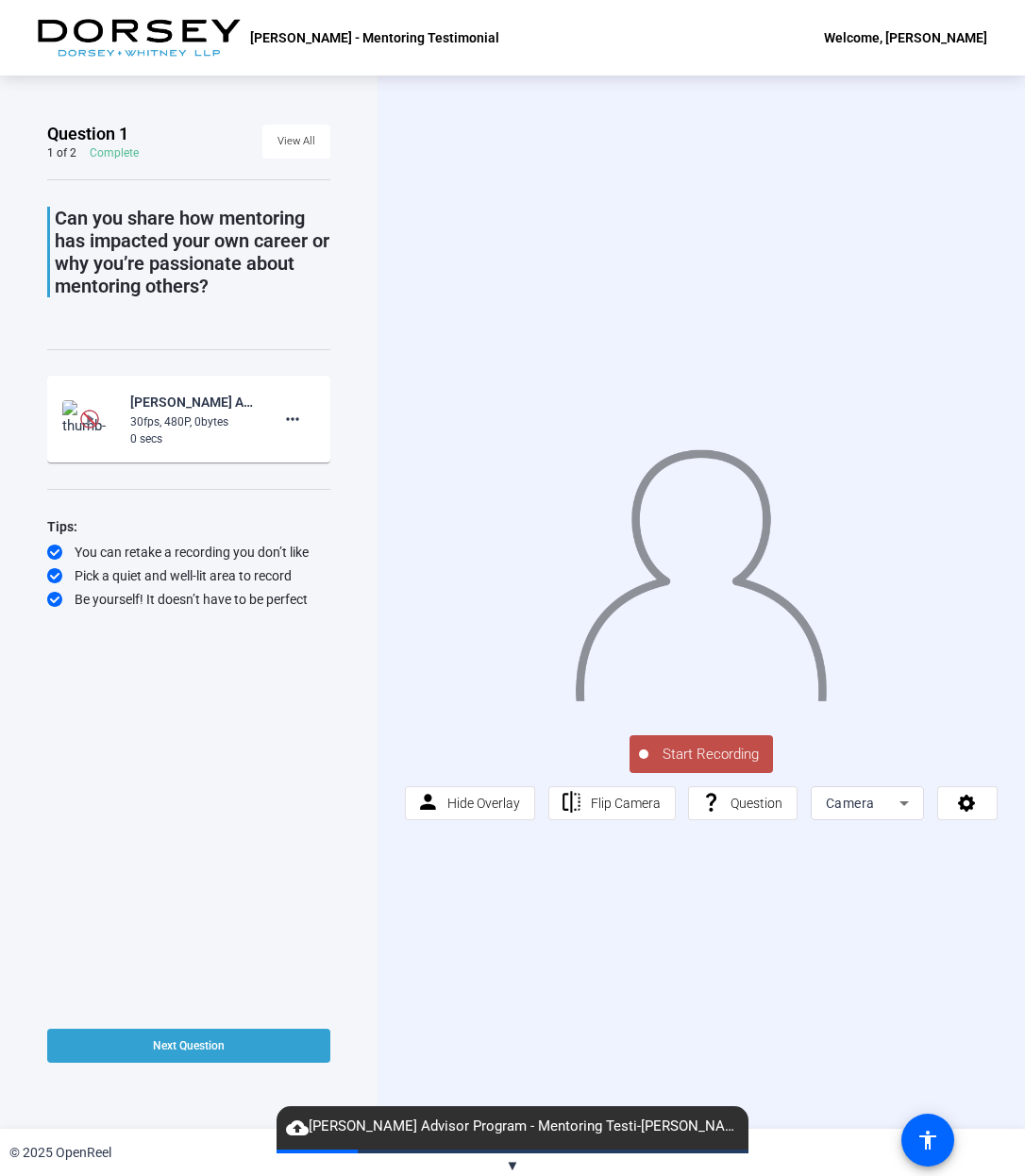
click at [508, 1164] on span "▼" at bounding box center [512, 1165] width 14 height 17
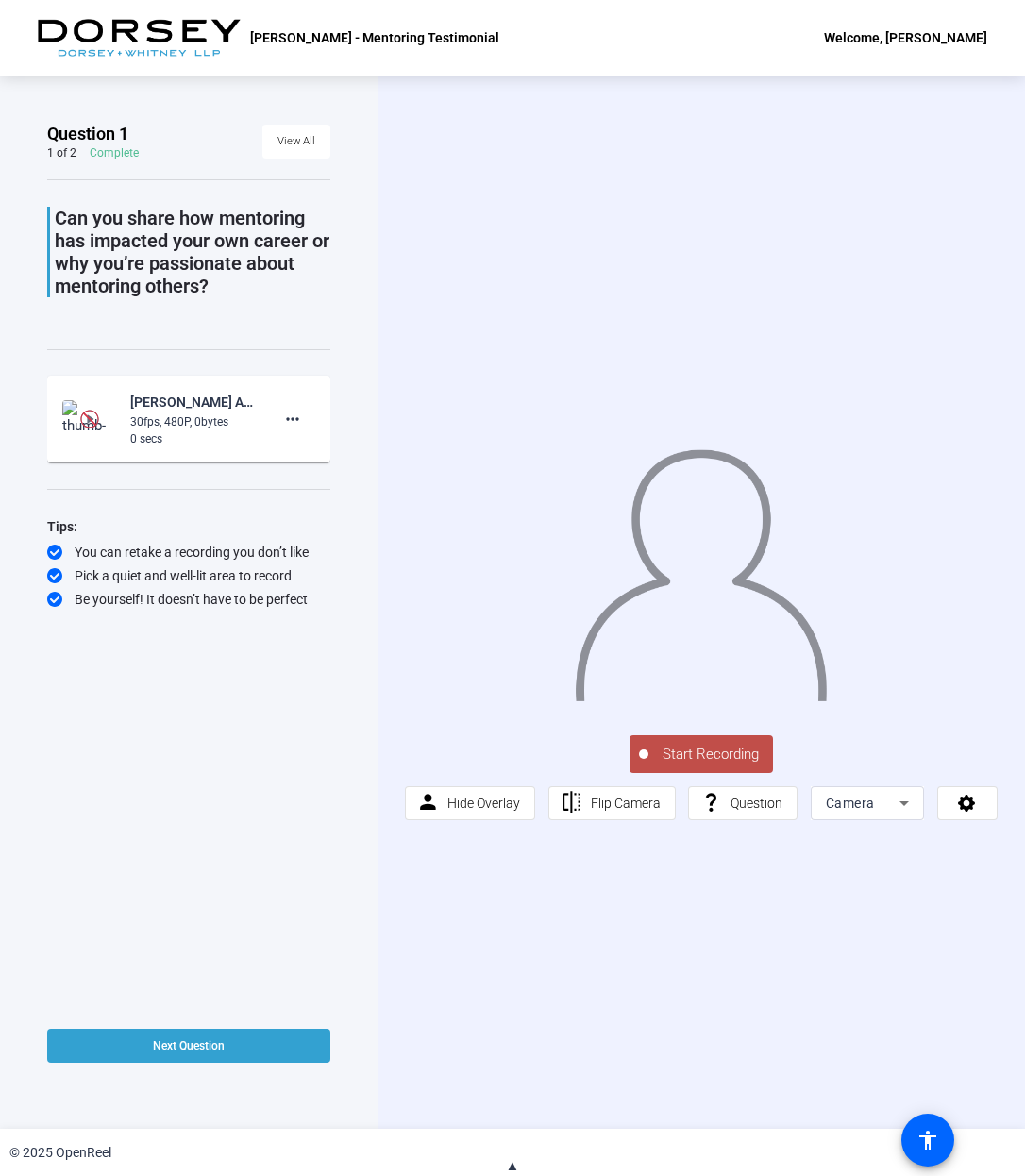
click at [510, 1165] on span "▲" at bounding box center [512, 1165] width 14 height 17
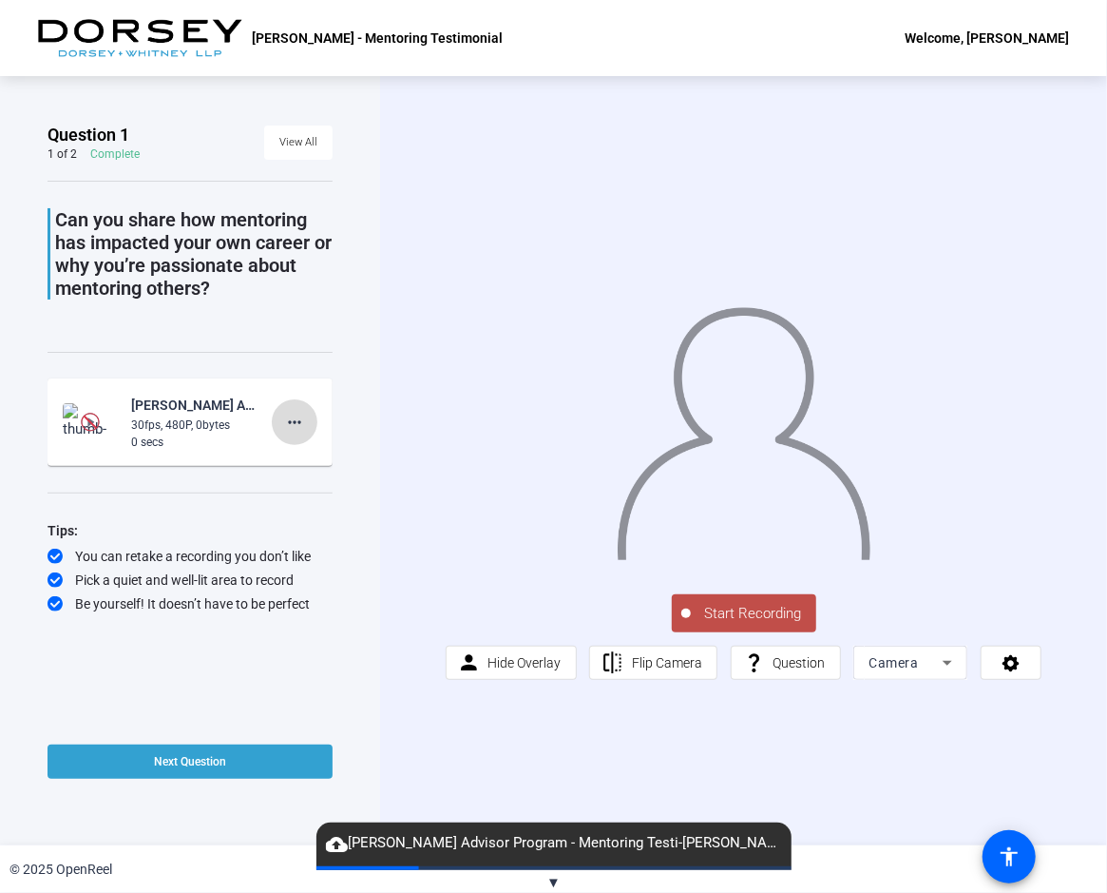
click at [297, 417] on mat-icon "more_horiz" at bounding box center [294, 422] width 23 height 23
click at [120, 405] on div at bounding box center [553, 446] width 1107 height 893
click at [95, 423] on img at bounding box center [90, 422] width 19 height 19
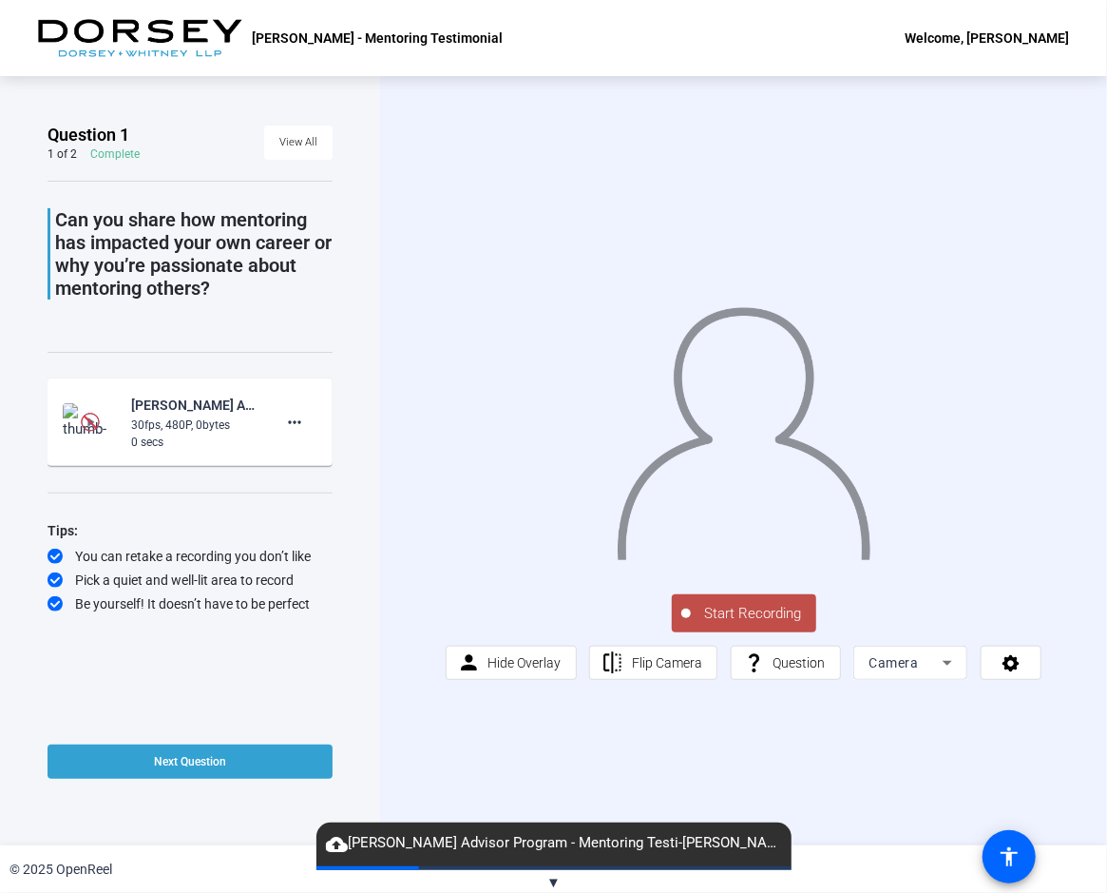
click at [411, 864] on div "cloud_upload Lee Osman-Dorsey Advisor Program - Mentoring Testi-Lee Osman - Men…" at bounding box center [554, 844] width 475 height 44
click at [553, 879] on span "▼" at bounding box center [554, 882] width 14 height 17
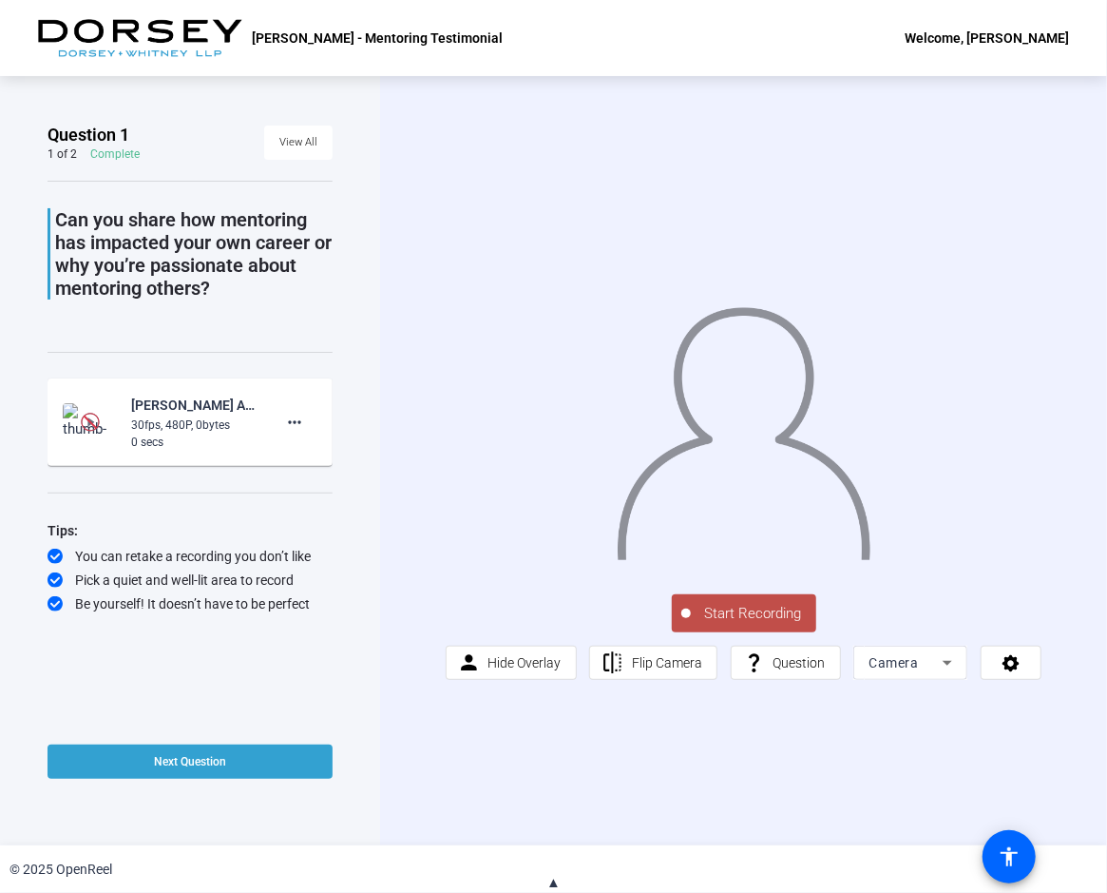
click at [553, 879] on span "▲" at bounding box center [554, 882] width 14 height 17
click at [211, 445] on div "0 secs" at bounding box center [194, 441] width 127 height 17
